Goal: Task Accomplishment & Management: Use online tool/utility

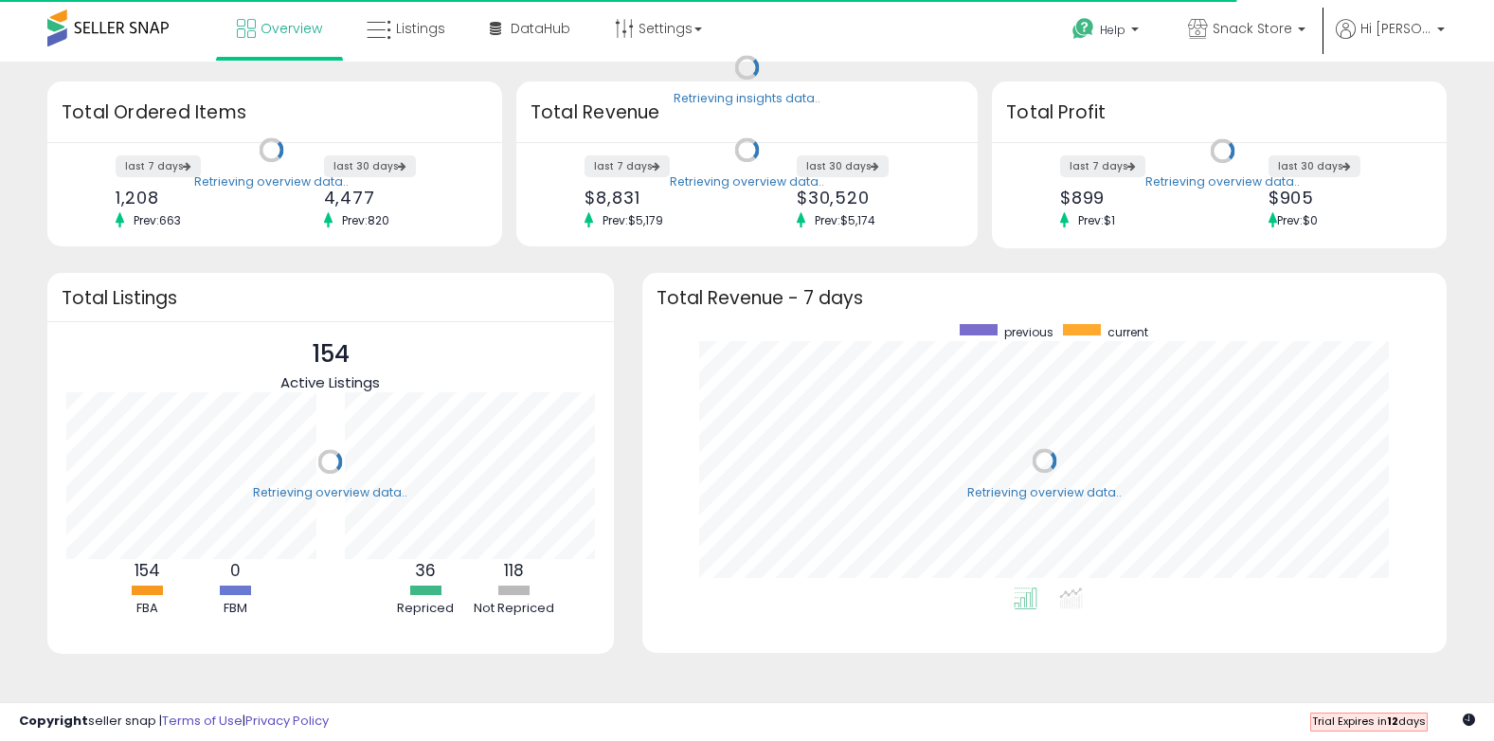
scroll to position [263, 766]
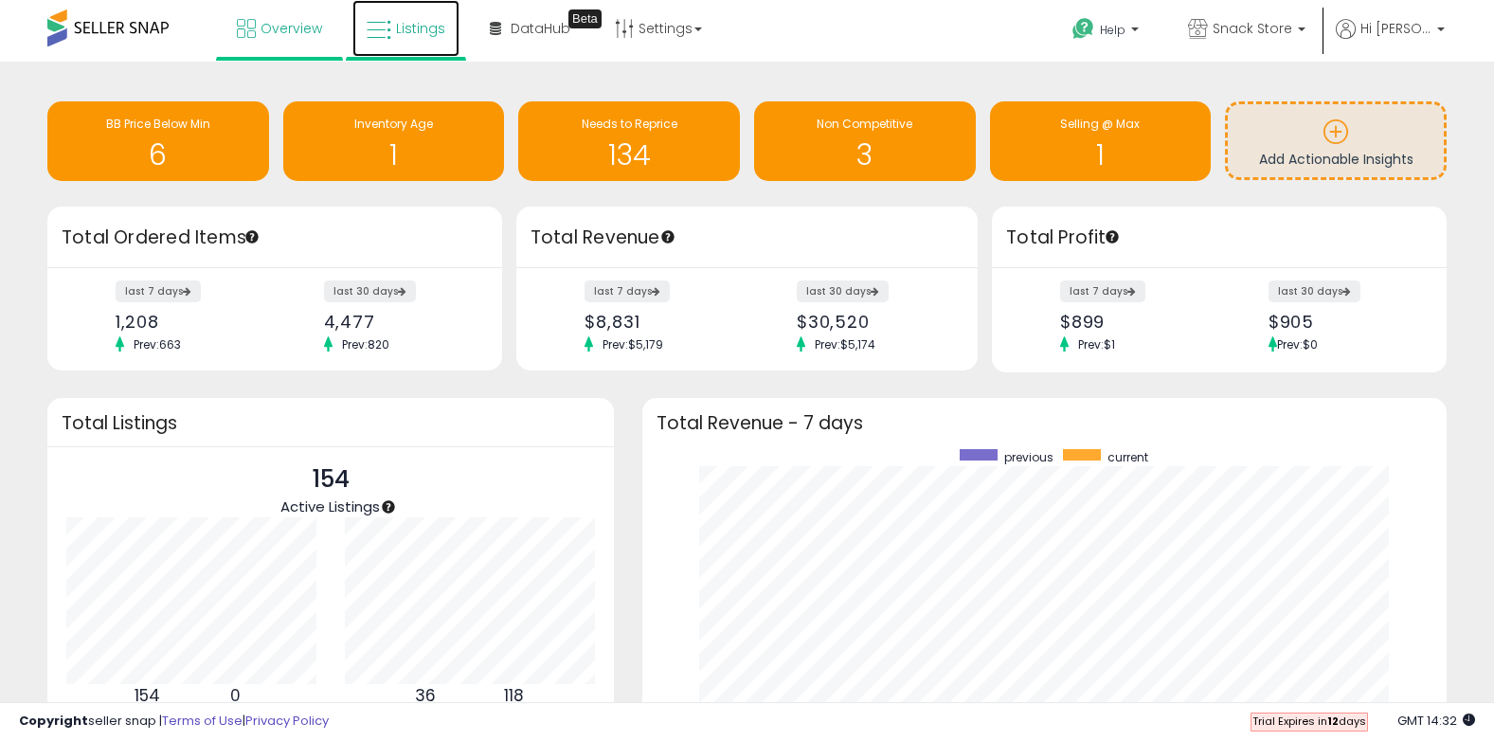
click at [422, 39] on link "Listings" at bounding box center [405, 28] width 107 height 57
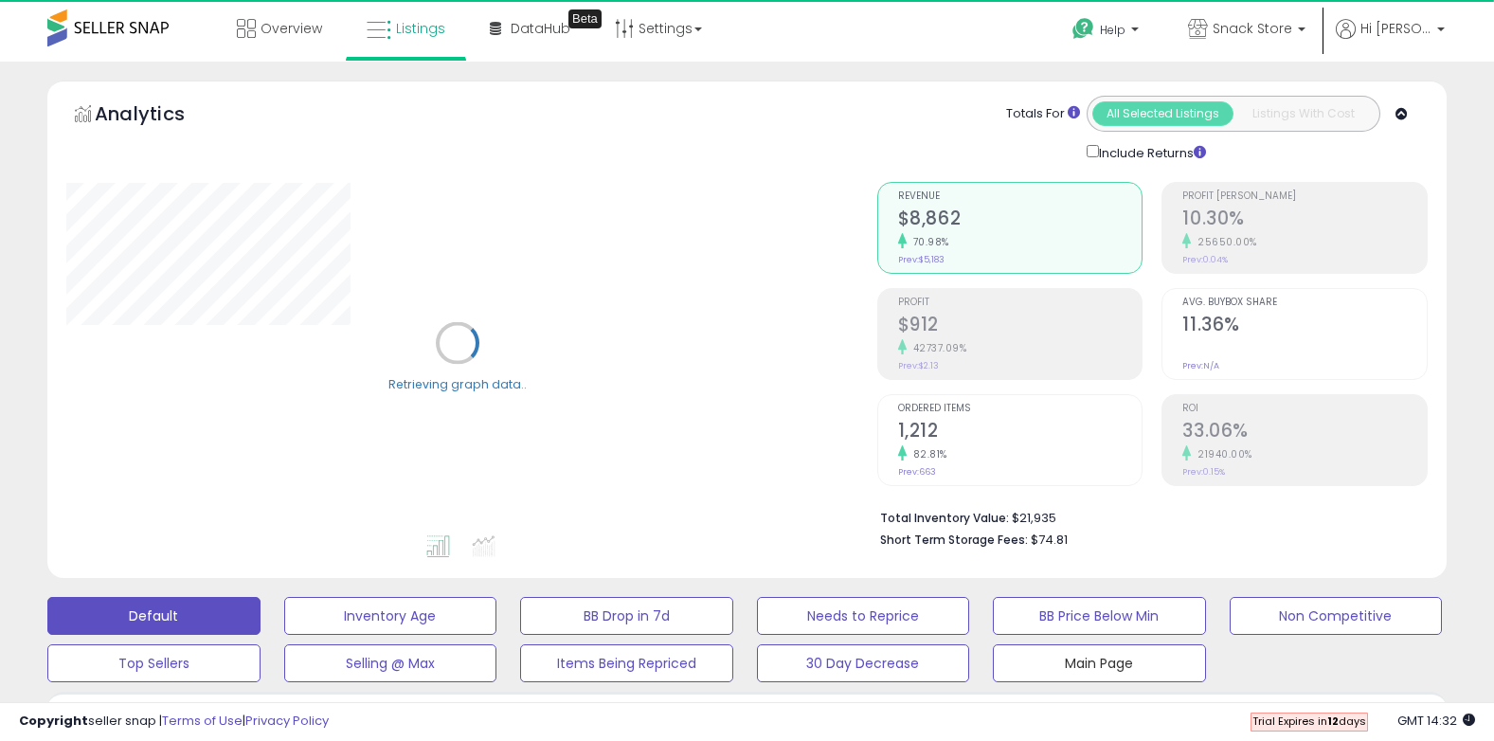
click at [1087, 671] on button "Main Page" at bounding box center [1099, 663] width 213 height 38
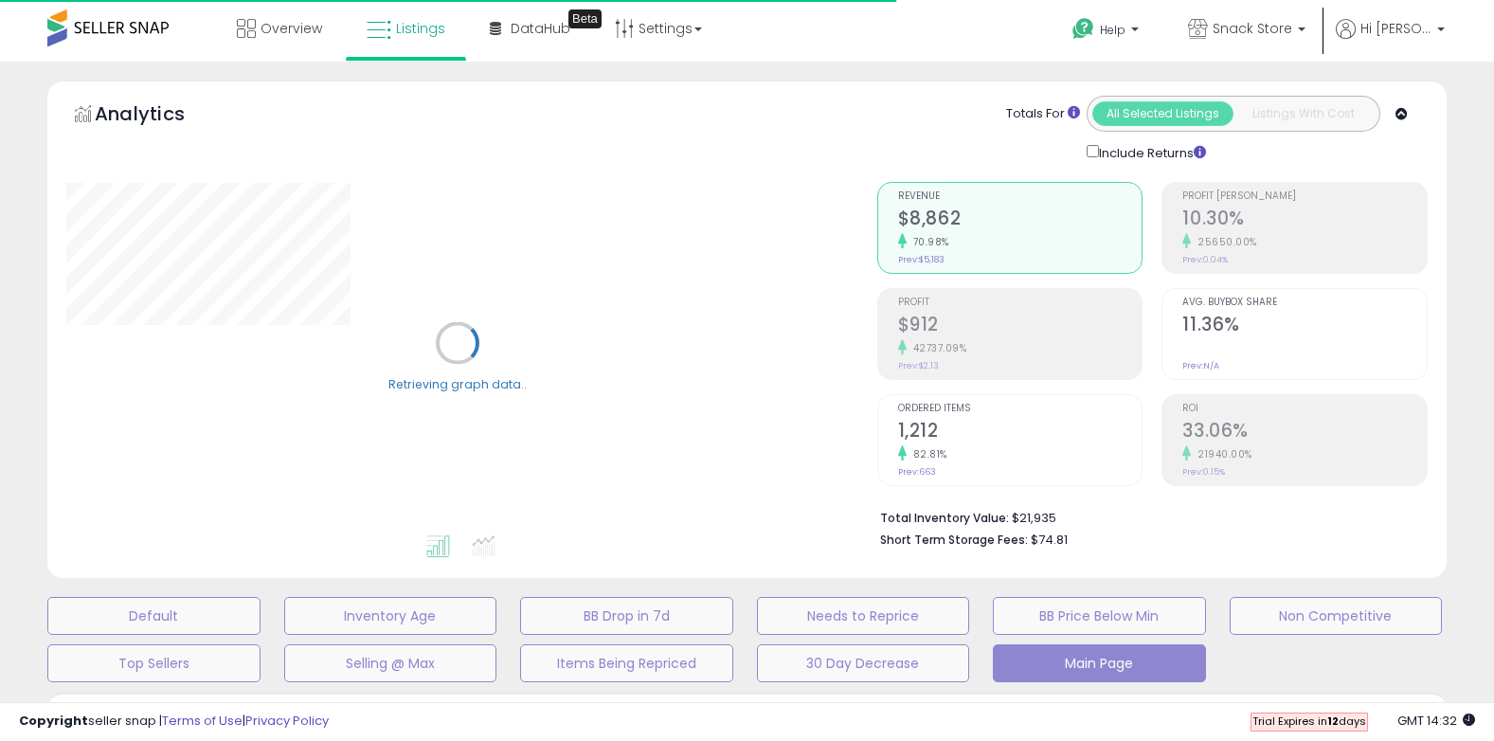
scroll to position [394, 0]
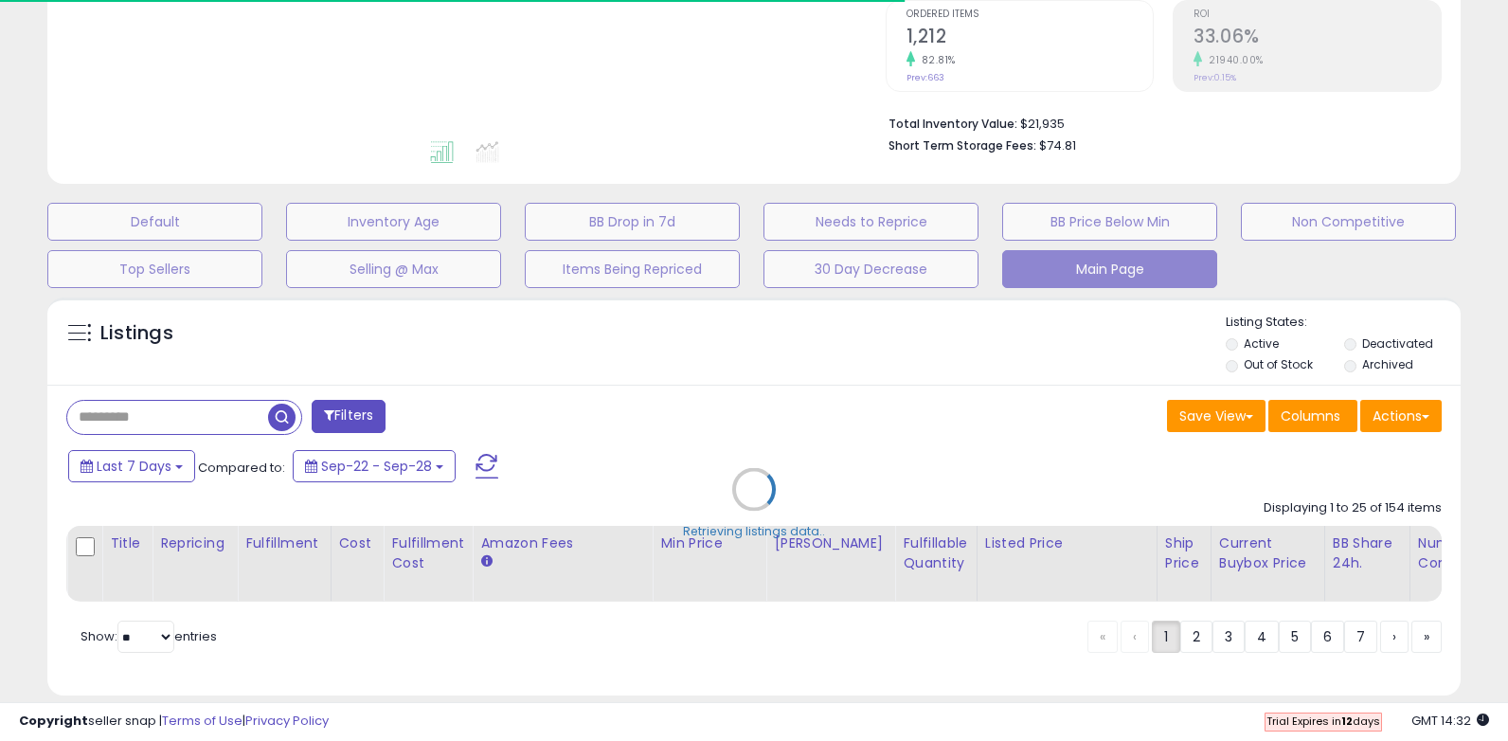
click at [241, 346] on div "Retrieving listings data.." at bounding box center [754, 503] width 1442 height 431
click at [184, 424] on div "Retrieving listings data.." at bounding box center [754, 503] width 1442 height 431
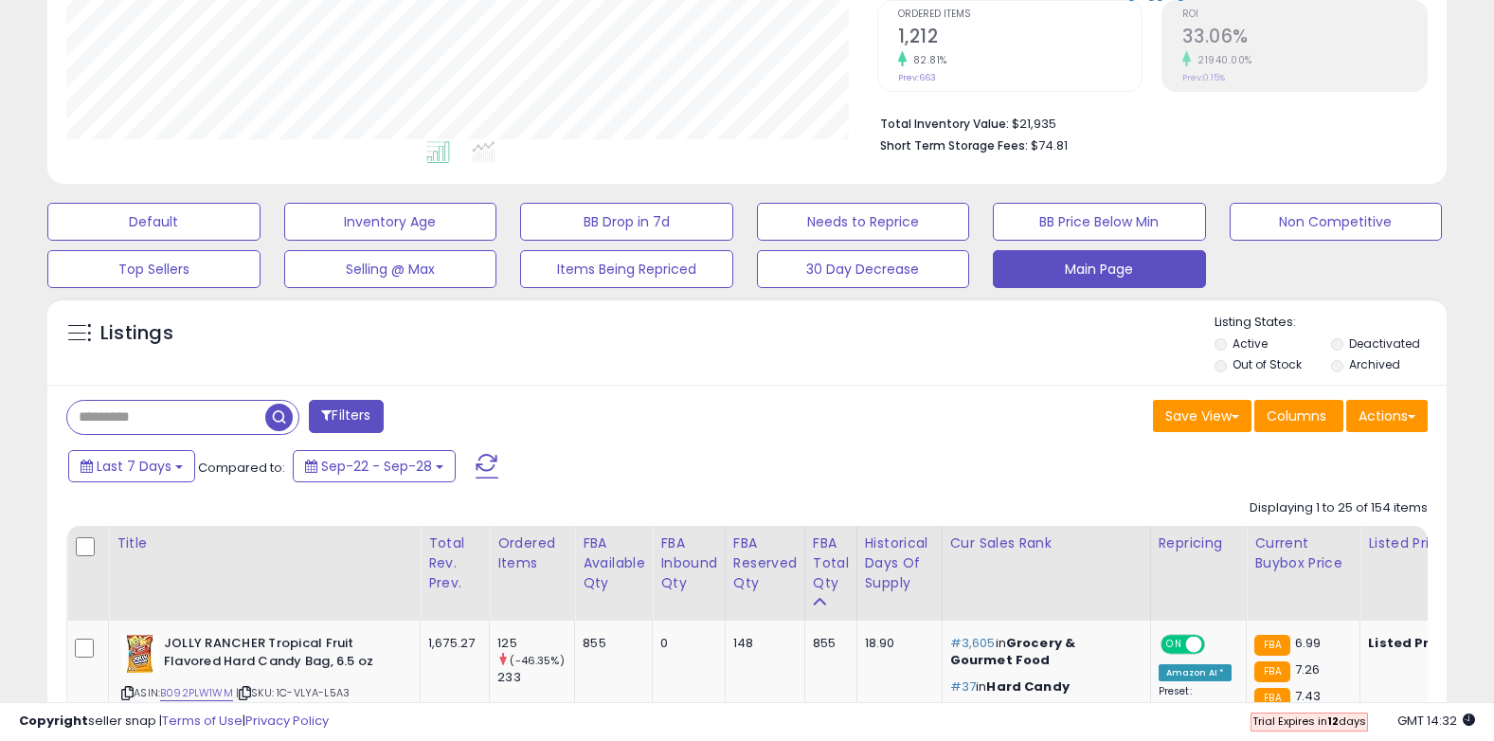
scroll to position [388, 811]
click at [166, 420] on input "text" at bounding box center [233, 417] width 332 height 33
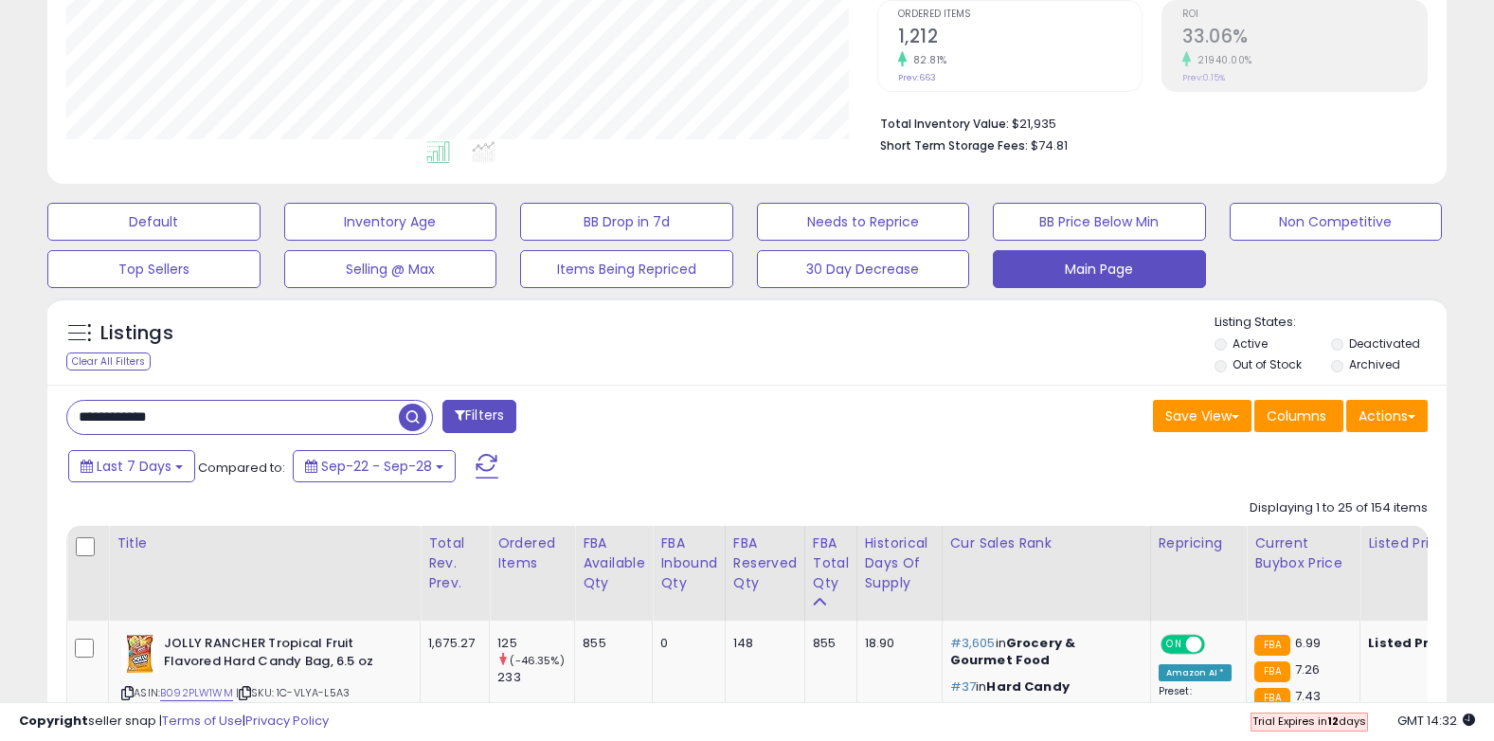
type input "**********"
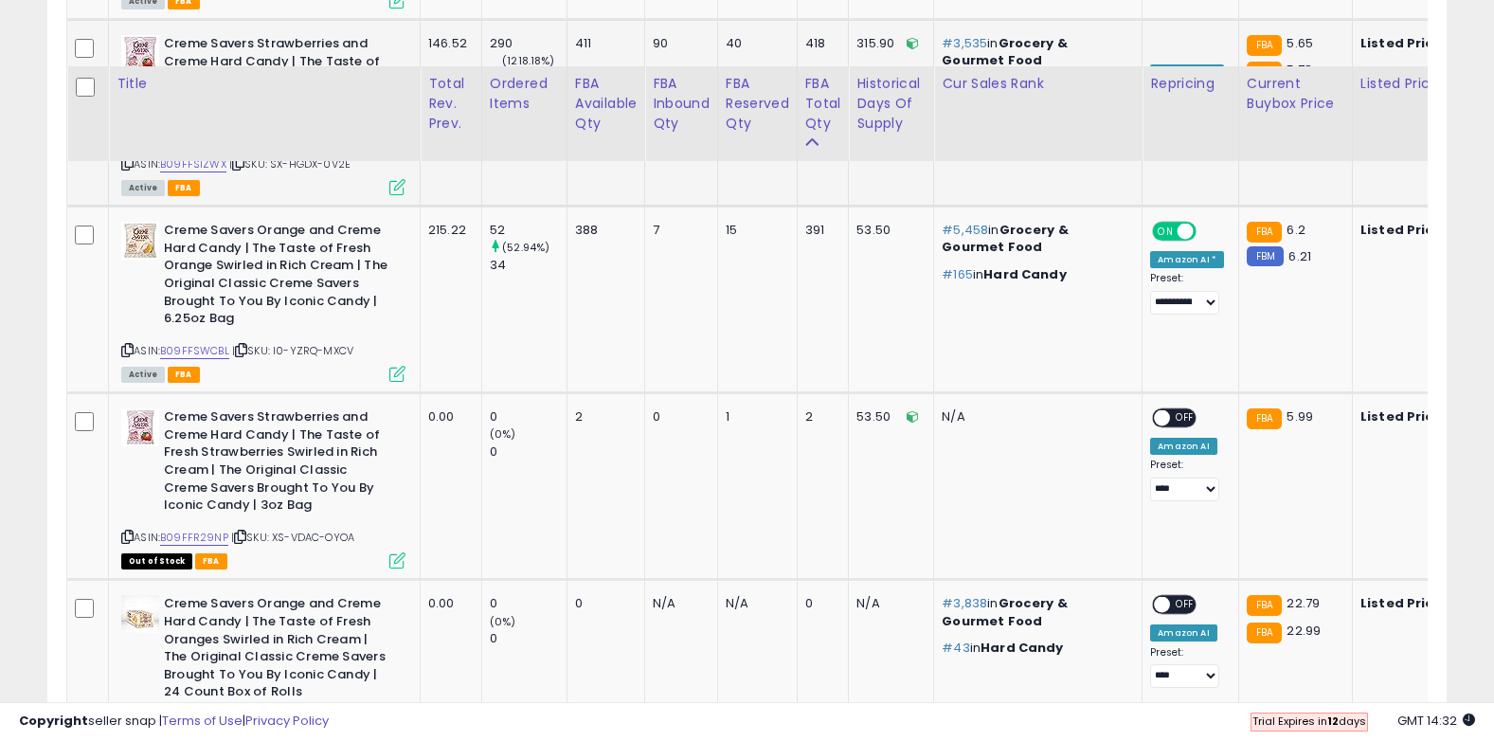
scroll to position [1247, 0]
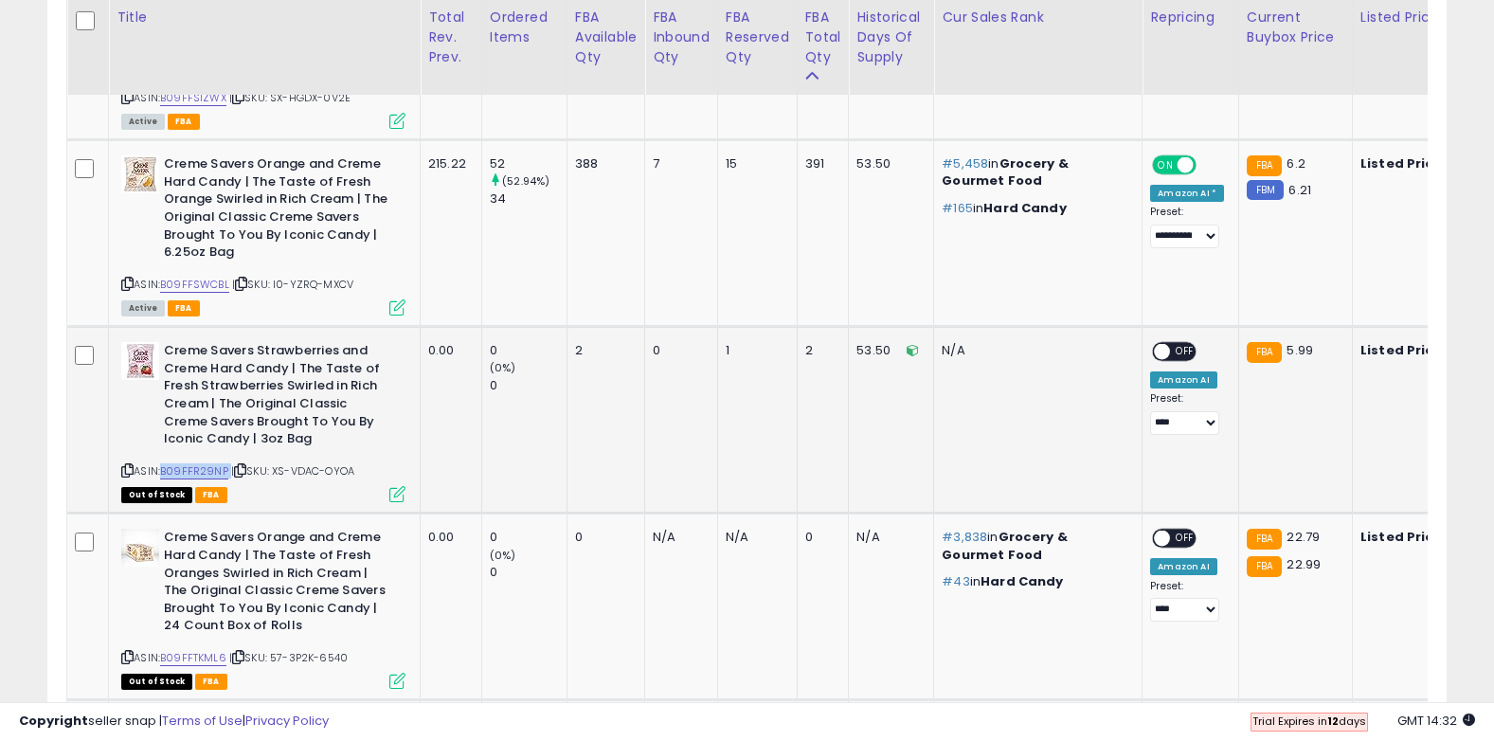
drag, startPoint x: 229, startPoint y: 470, endPoint x: 168, endPoint y: 476, distance: 61.8
click at [168, 476] on div "ASIN: B09FFR29NP | SKU: XS-VDAC-OYOA Out of Stock FBA" at bounding box center [263, 421] width 284 height 158
copy div "B09FFR29NP"
click at [319, 420] on b "Creme Savers Strawberries and Creme Hard Candy | The Taste of Fresh Strawberrie…" at bounding box center [279, 397] width 230 height 110
